Goal: Book appointment/travel/reservation

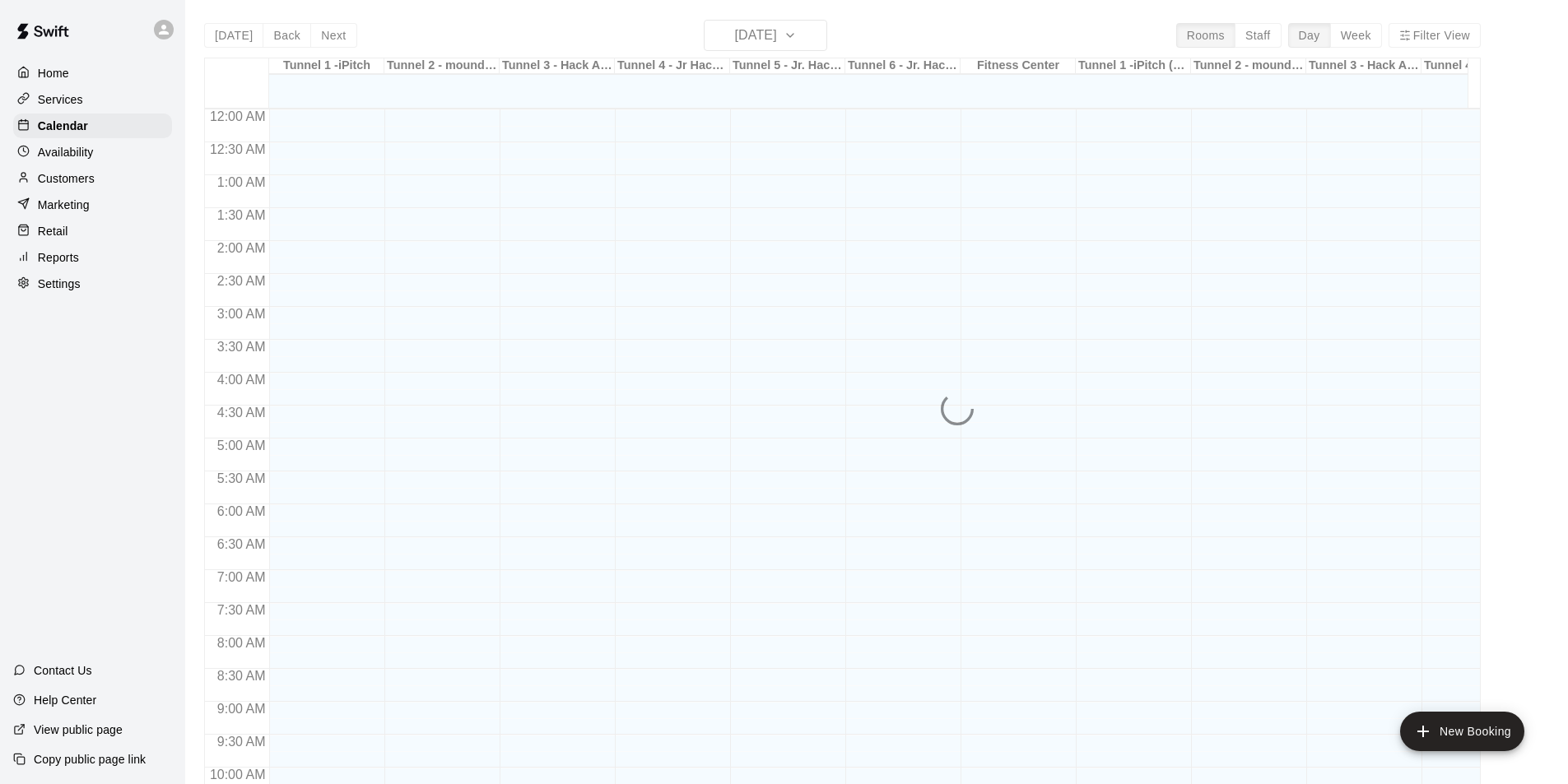
scroll to position [706, 0]
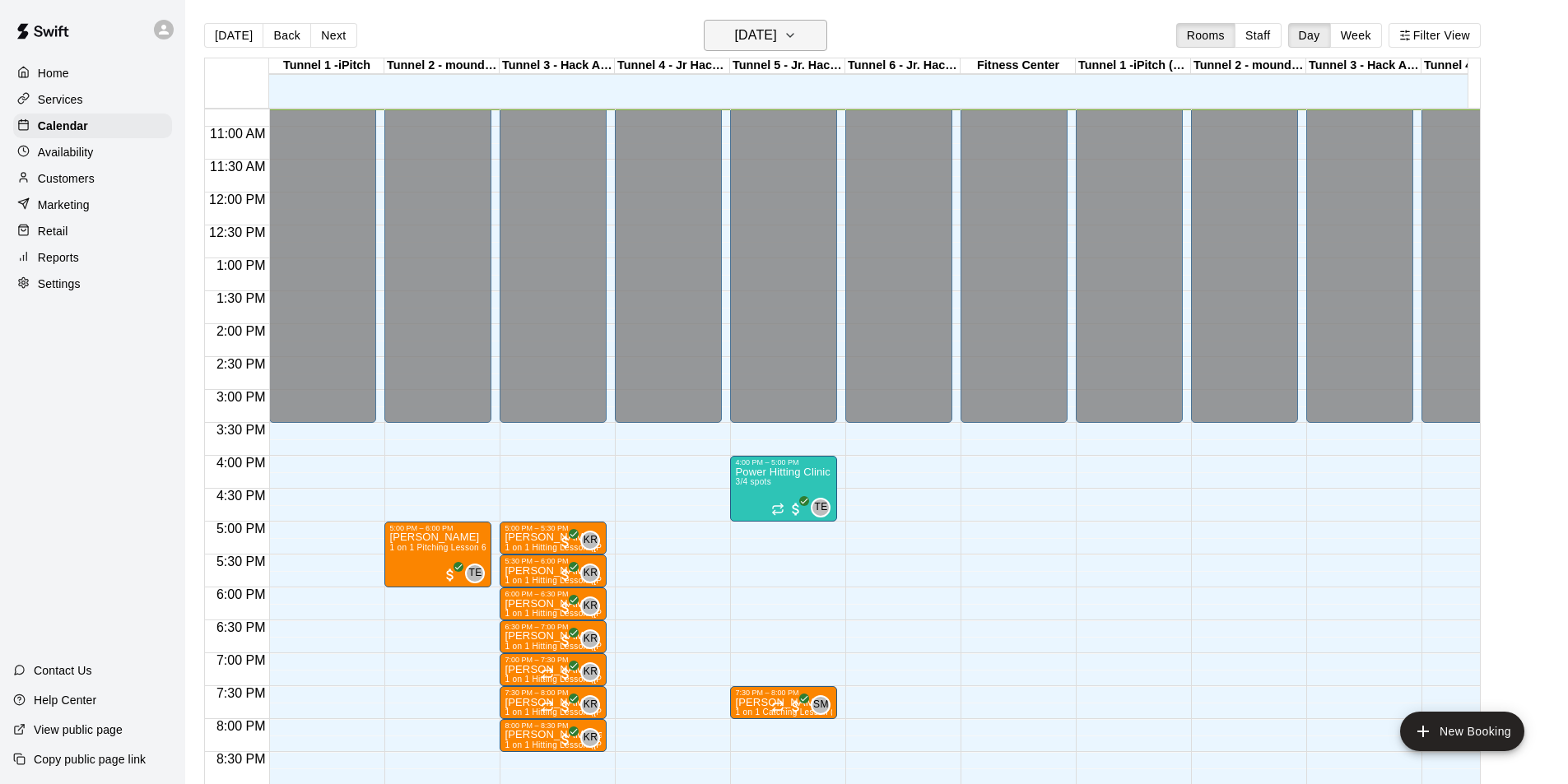
click at [797, 36] on icon "button" at bounding box center [790, 35] width 13 height 20
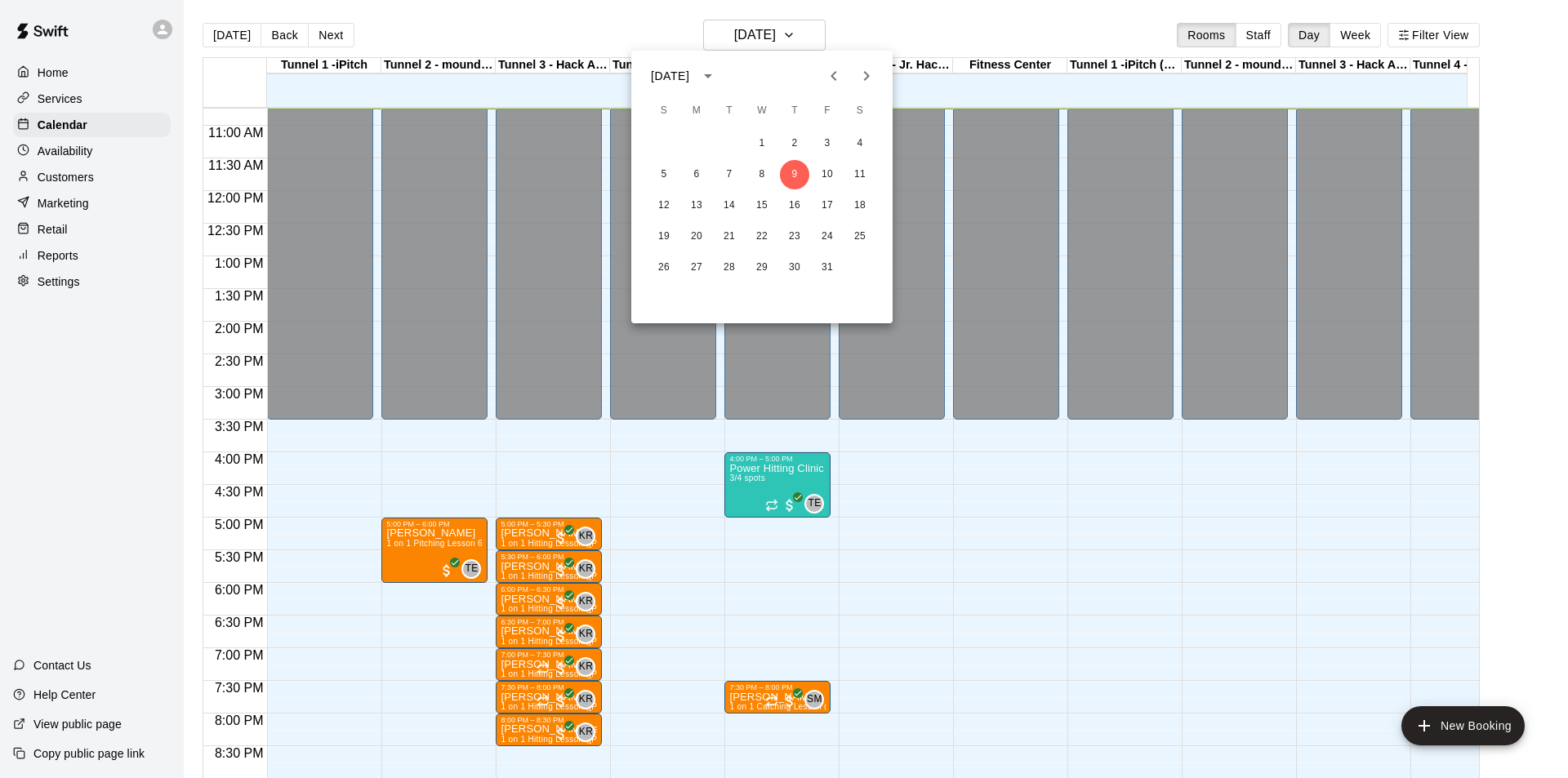
click at [863, 71] on icon "Next month" at bounding box center [866, 75] width 19 height 19
click at [704, 236] on button "17" at bounding box center [696, 237] width 30 height 30
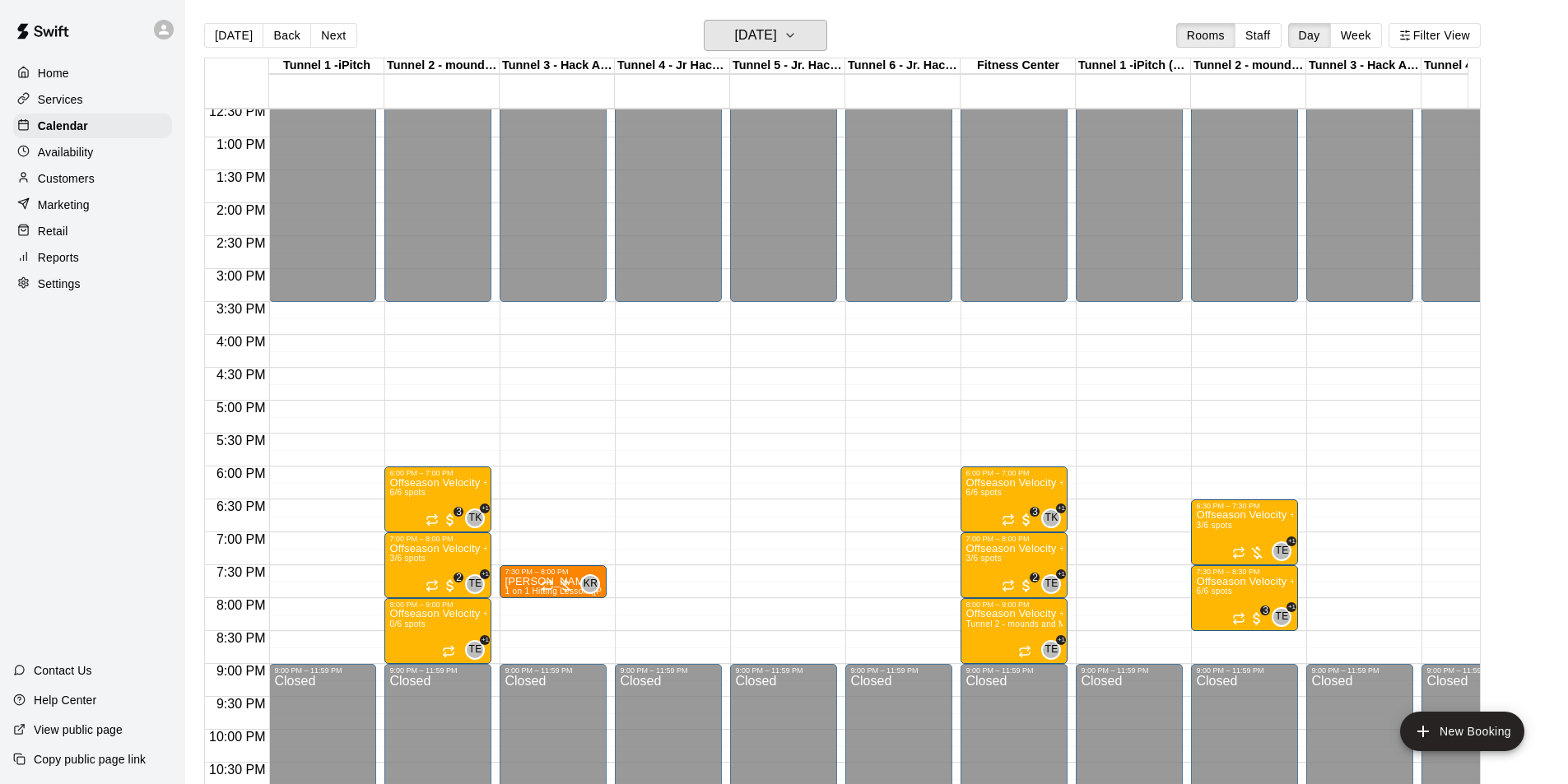
scroll to position [872, 0]
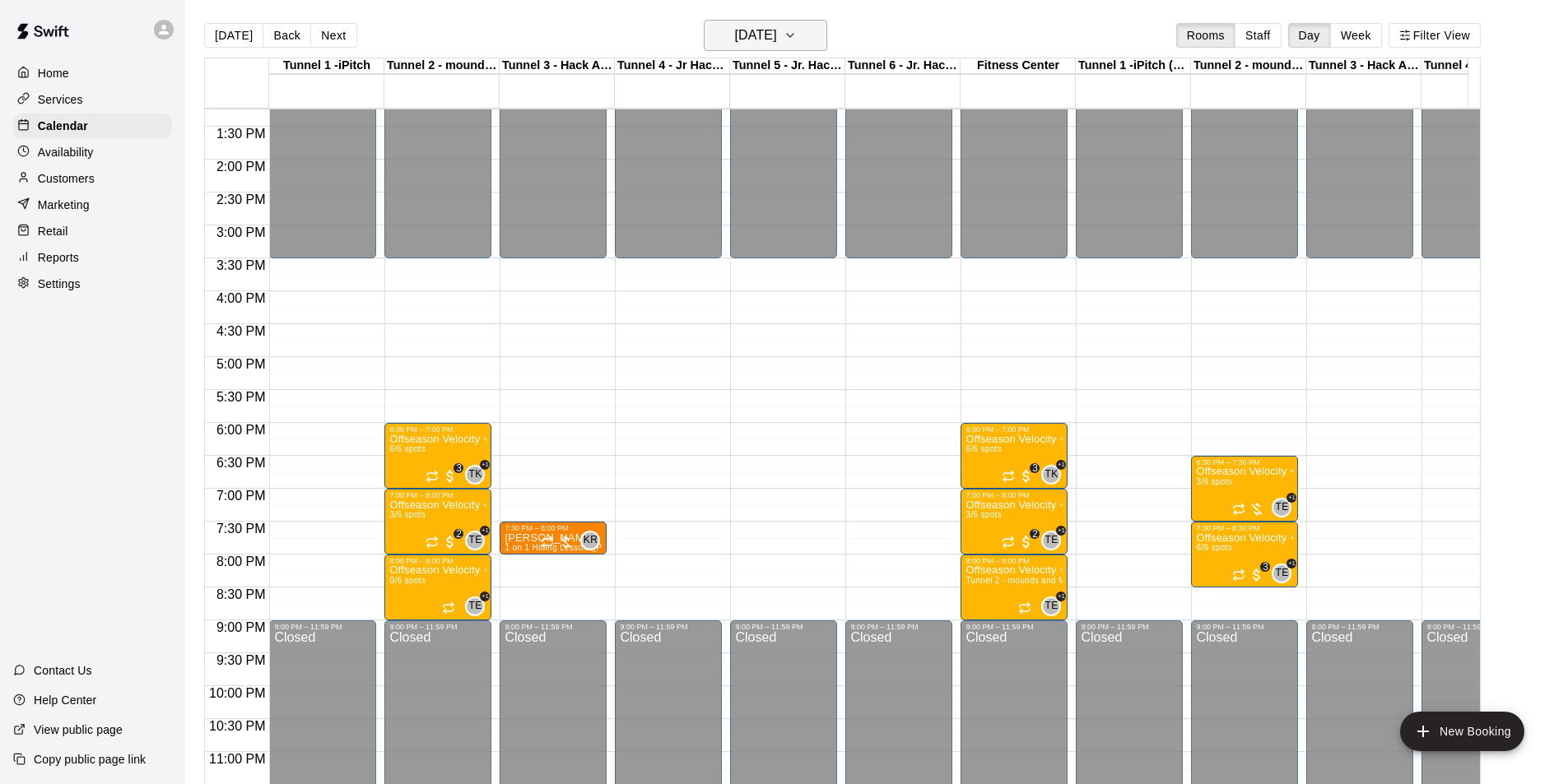
click at [777, 45] on h6 "[DATE]" at bounding box center [755, 35] width 42 height 23
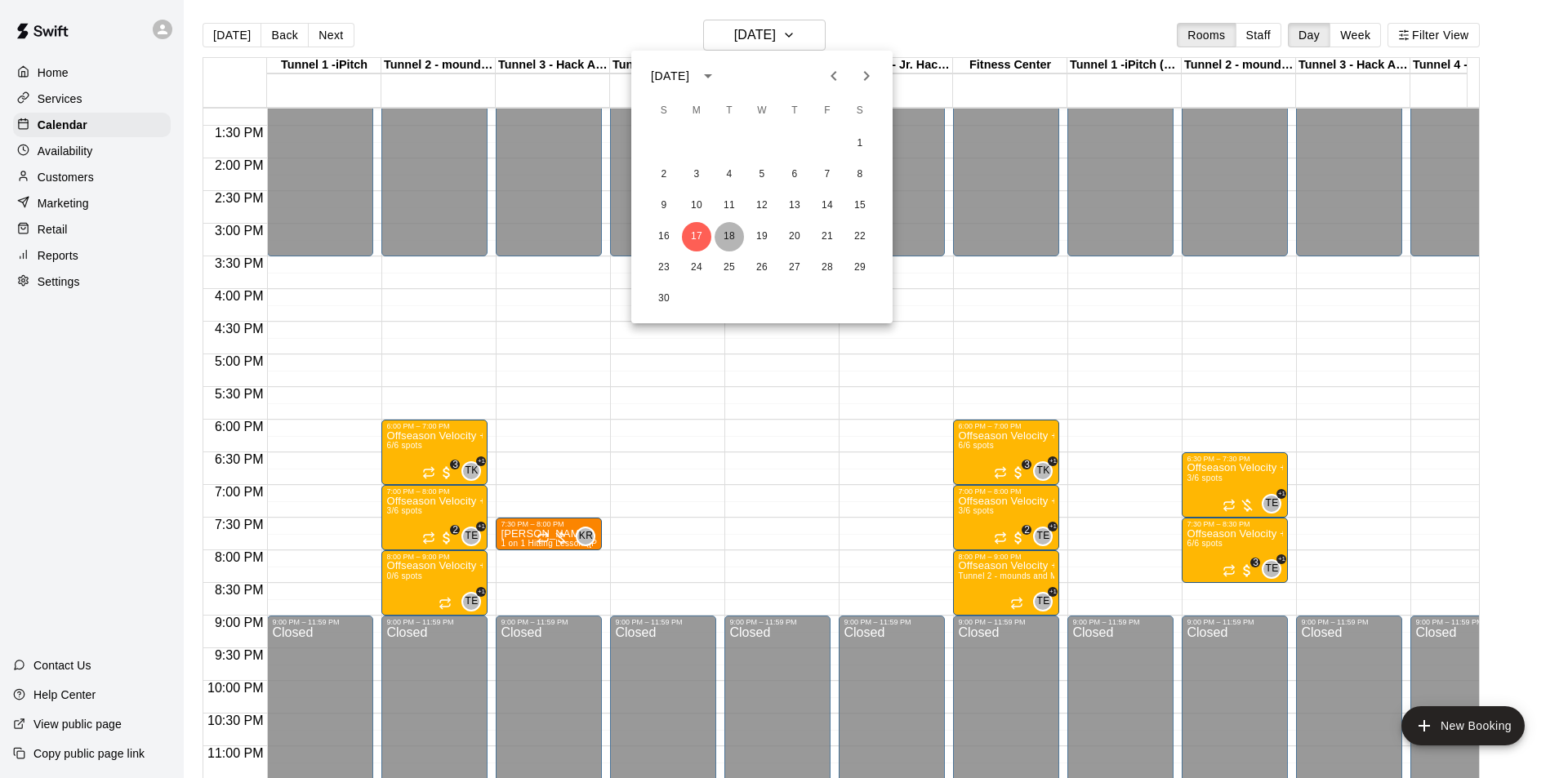
click at [732, 236] on button "18" at bounding box center [729, 237] width 30 height 30
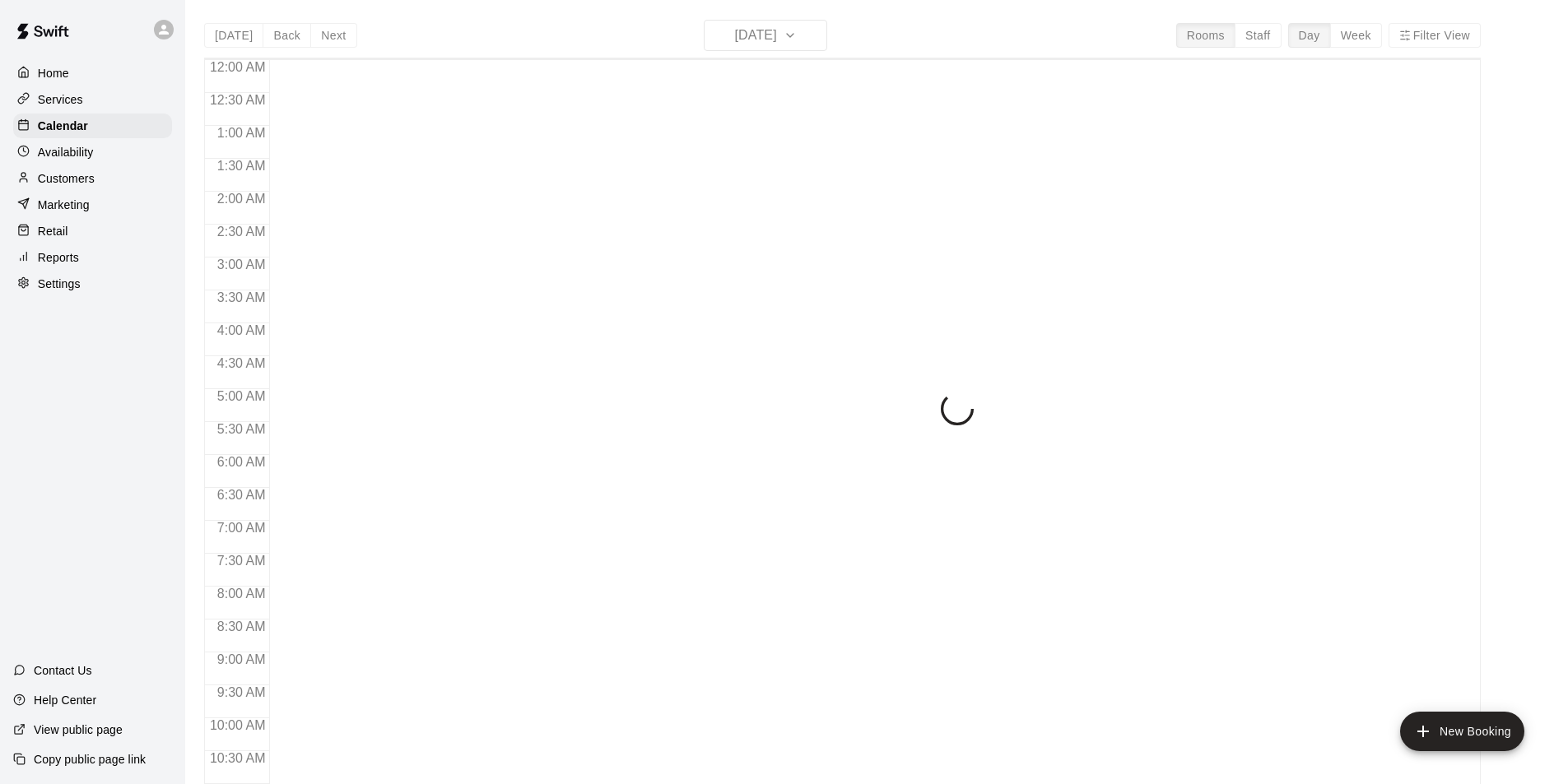
scroll to position [708, 0]
